Goal: Entertainment & Leisure: Consume media (video, audio)

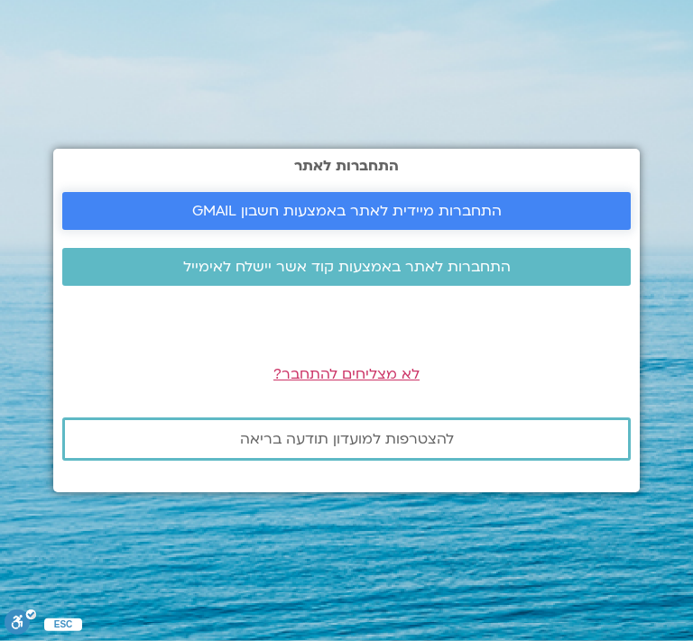
click at [461, 207] on span "התחברות מיידית לאתר באמצעות חשבון GMAIL" at bounding box center [346, 211] width 309 height 16
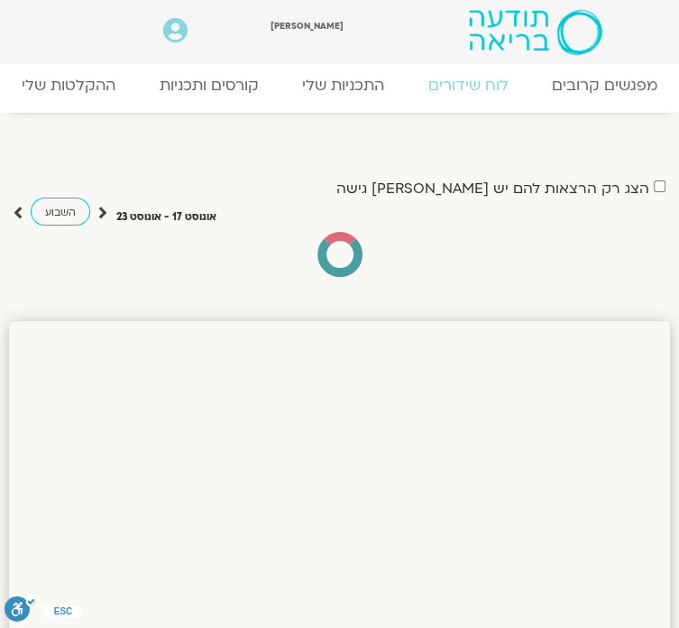
click at [0, 0] on link "לוח שידורים" at bounding box center [0, 0] width 0 height 0
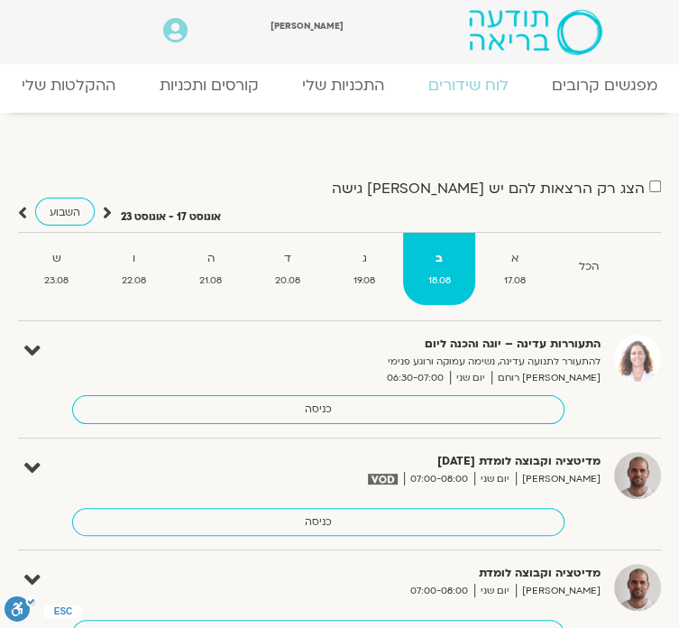
click at [355, 37] on div "[PERSON_NAME]" at bounding box center [324, 25] width 106 height 24
click at [624, 265] on ul "הכל א 17.08 ב 18.08 ג 19.08 ד 20.08 ה 21.08 ו 22.08 ש 23.08" at bounding box center [339, 276] width 643 height 89
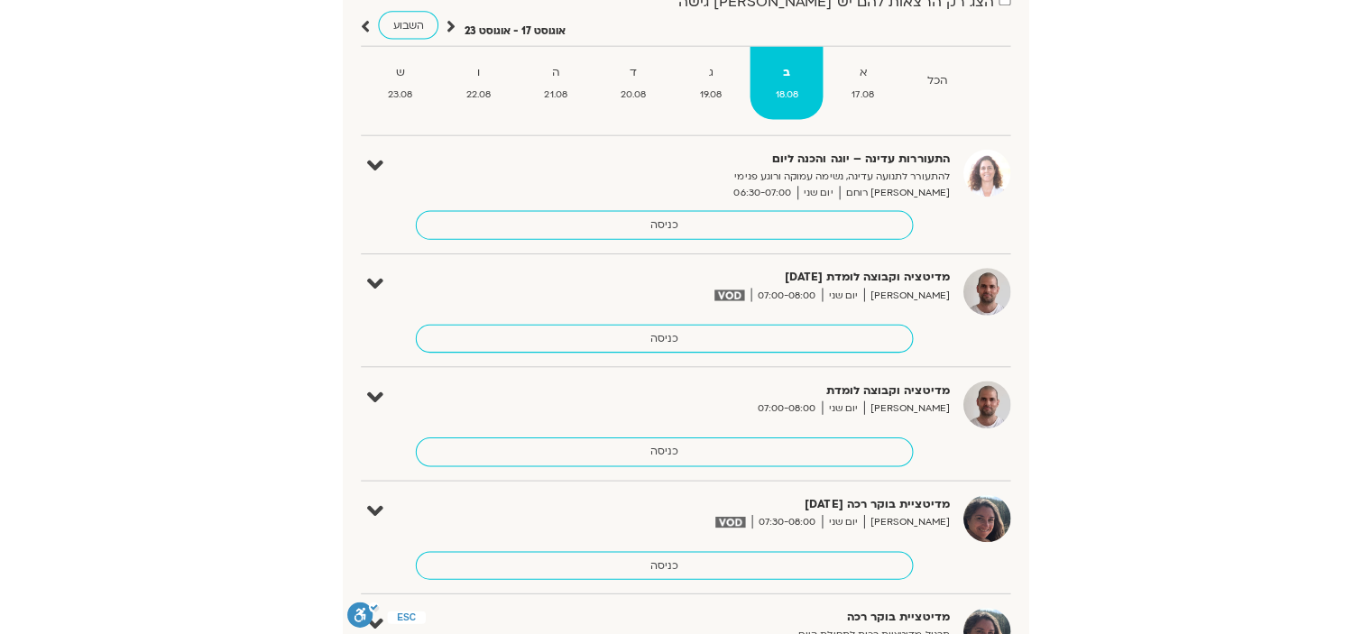
scroll to position [198, 0]
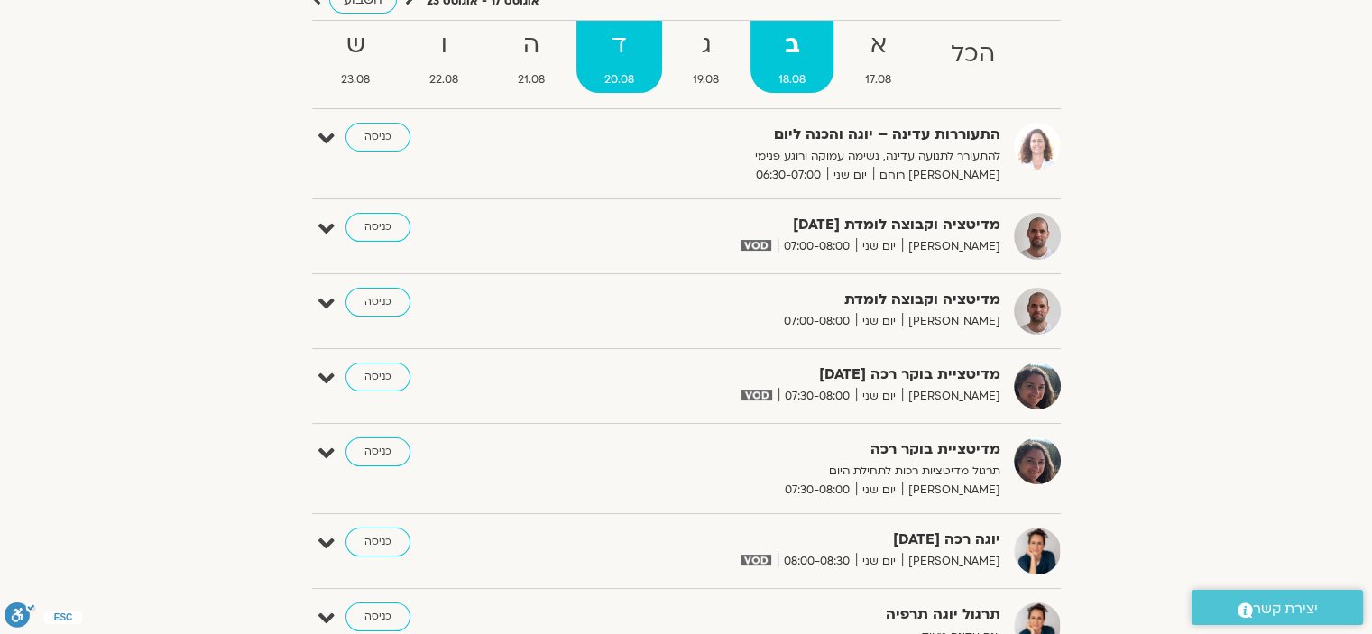
click at [609, 53] on strong "ד" at bounding box center [619, 45] width 86 height 41
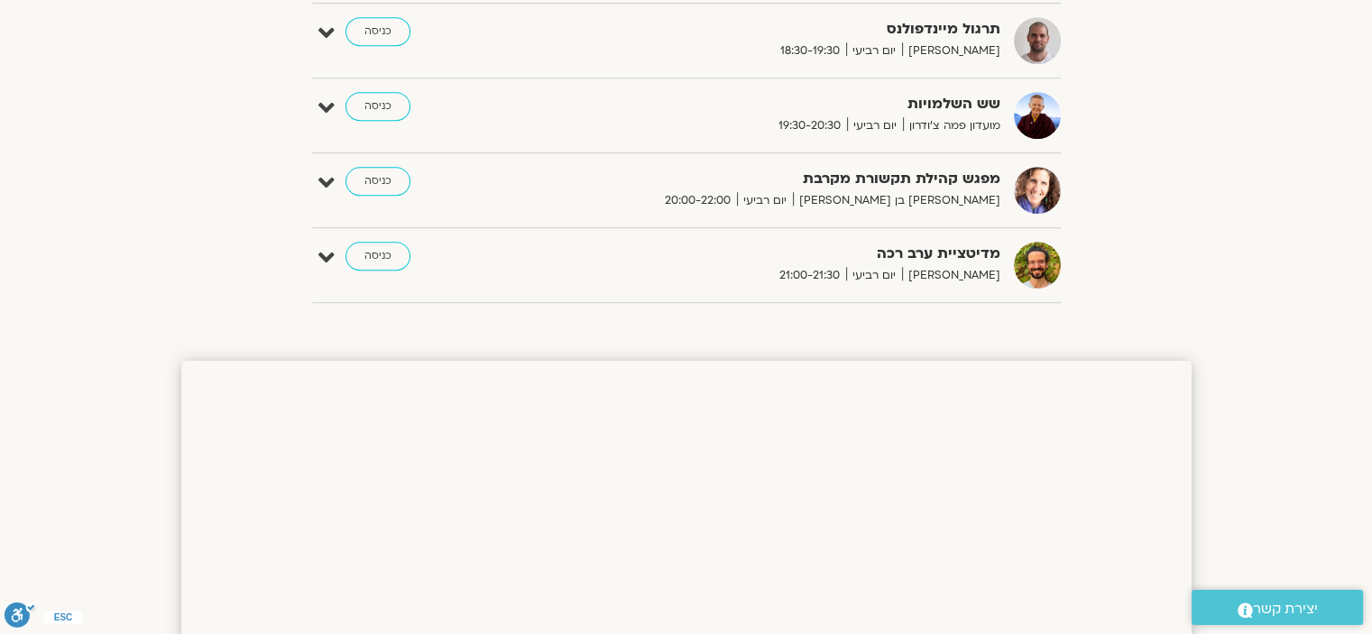
scroll to position [1298, 0]
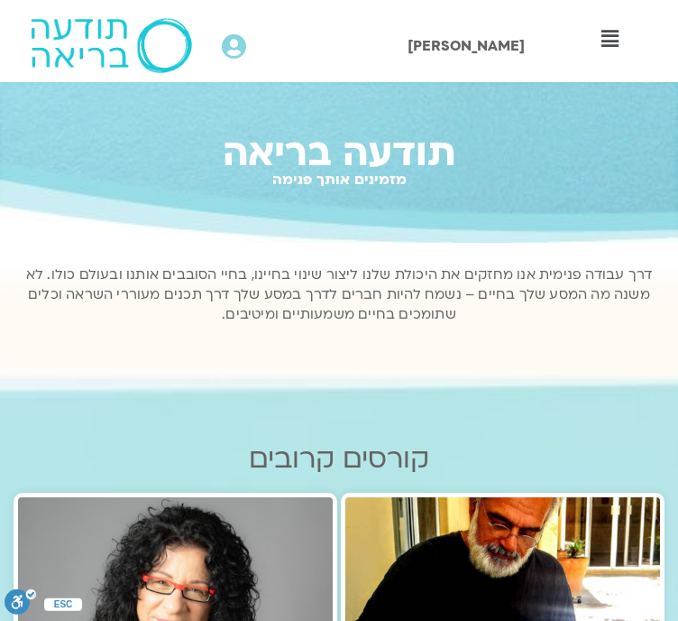
click at [0, 0] on icon at bounding box center [0, 0] width 0 height 0
click at [0, 0] on link "ההקלטות שלי" at bounding box center [0, 0] width 0 height 0
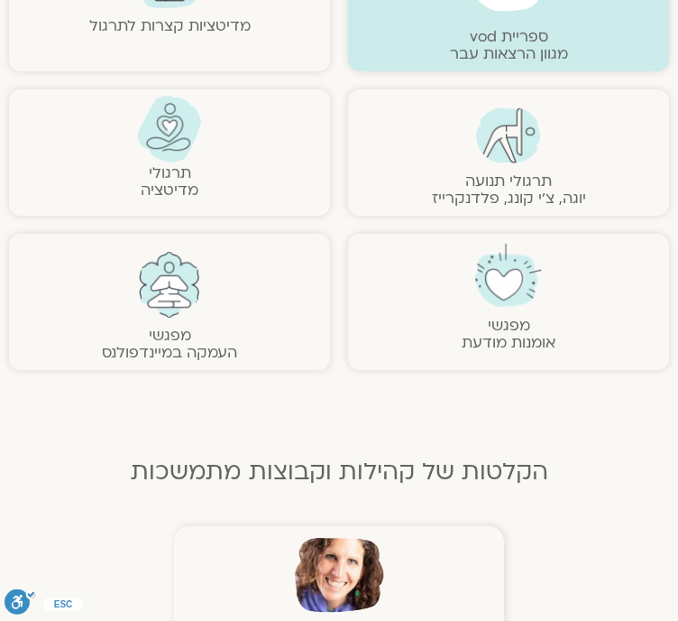
click at [202, 96] on img at bounding box center [169, 129] width 65 height 66
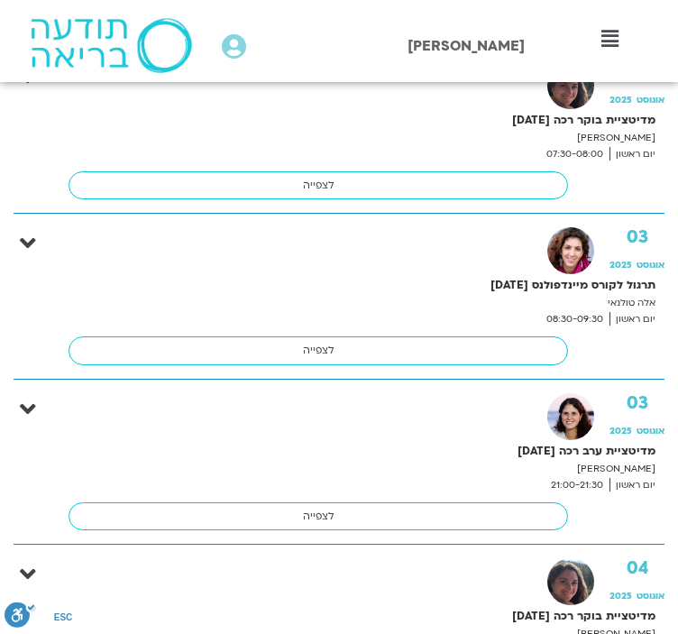
scroll to position [1247, 0]
